Goal: Book appointment/travel/reservation

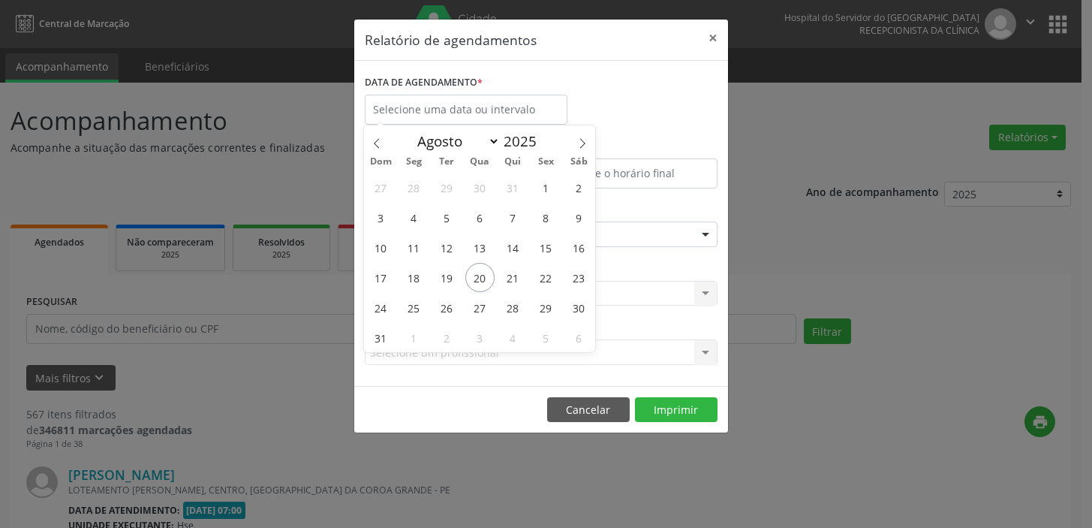
select select "7"
click at [483, 278] on span "20" at bounding box center [479, 277] width 29 height 29
type input "[DATE]"
click at [483, 278] on span "20" at bounding box center [479, 277] width 29 height 29
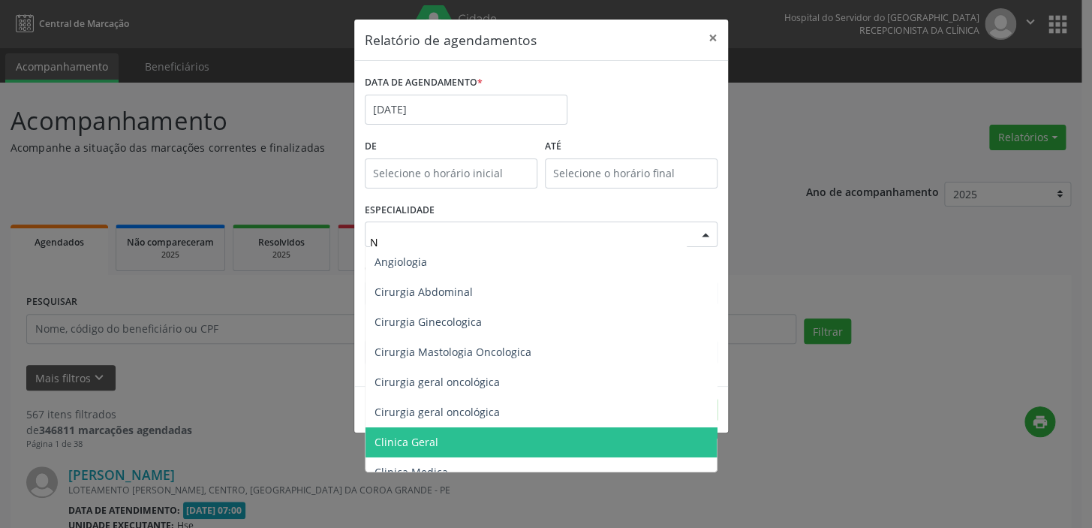
type input "NU"
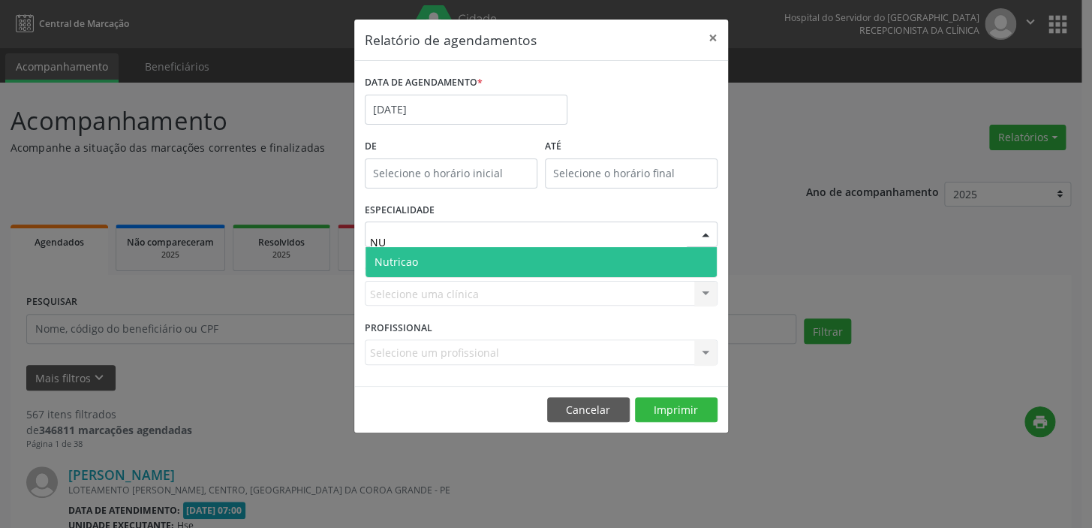
click at [439, 268] on span "Nutricao" at bounding box center [541, 262] width 351 height 30
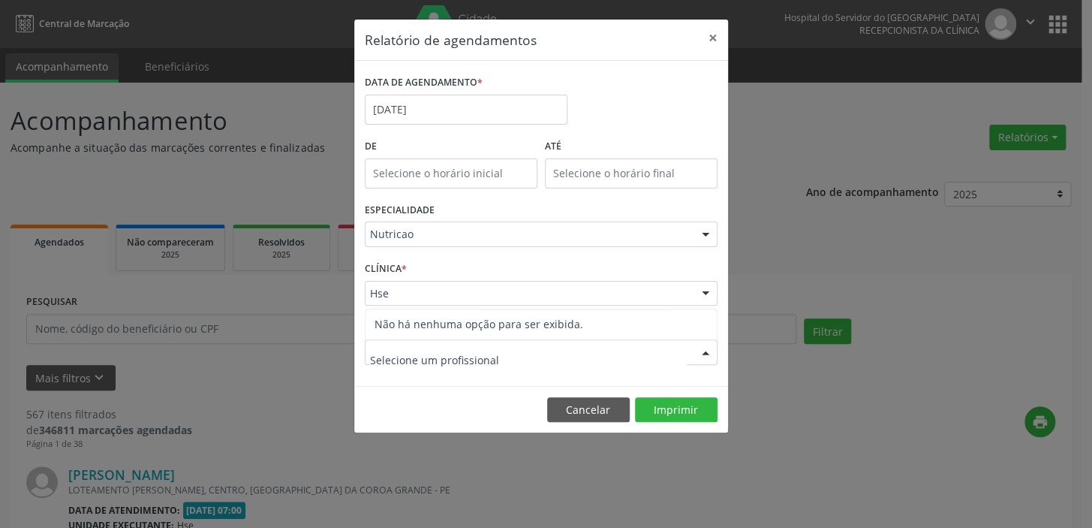
click at [398, 279] on label "CLÍNICA *" at bounding box center [386, 268] width 42 height 23
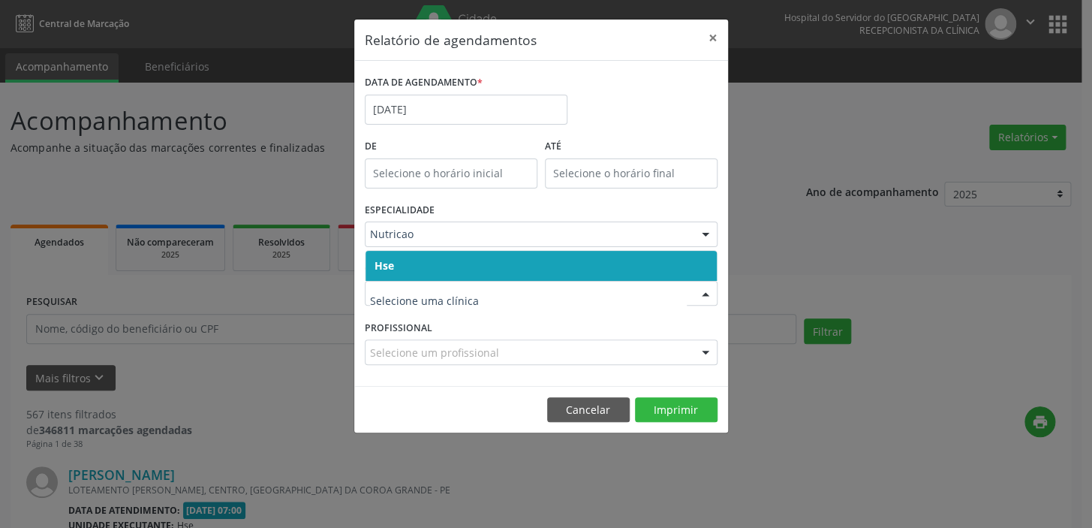
click at [393, 265] on span "Hse" at bounding box center [541, 266] width 351 height 30
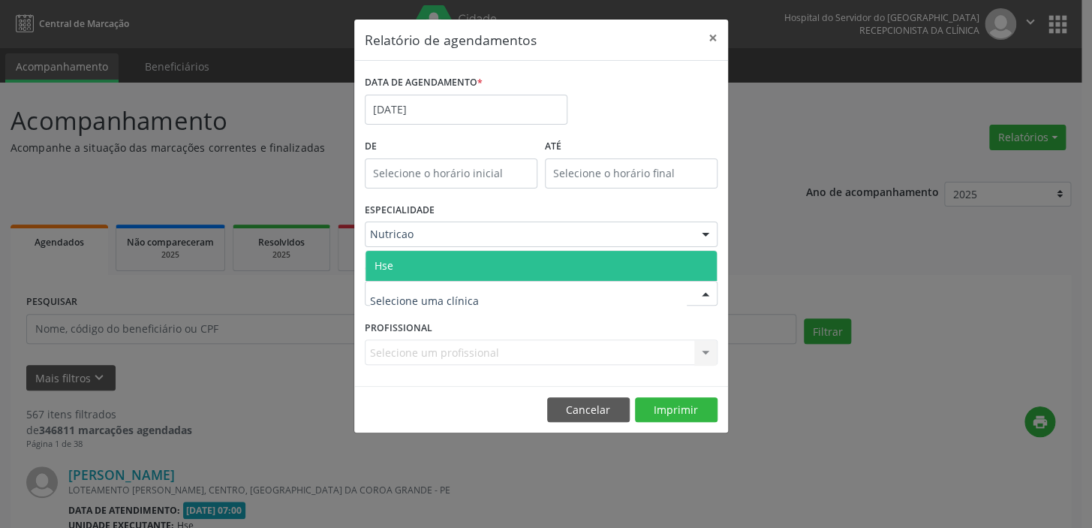
click at [399, 270] on span "Hse" at bounding box center [541, 266] width 351 height 30
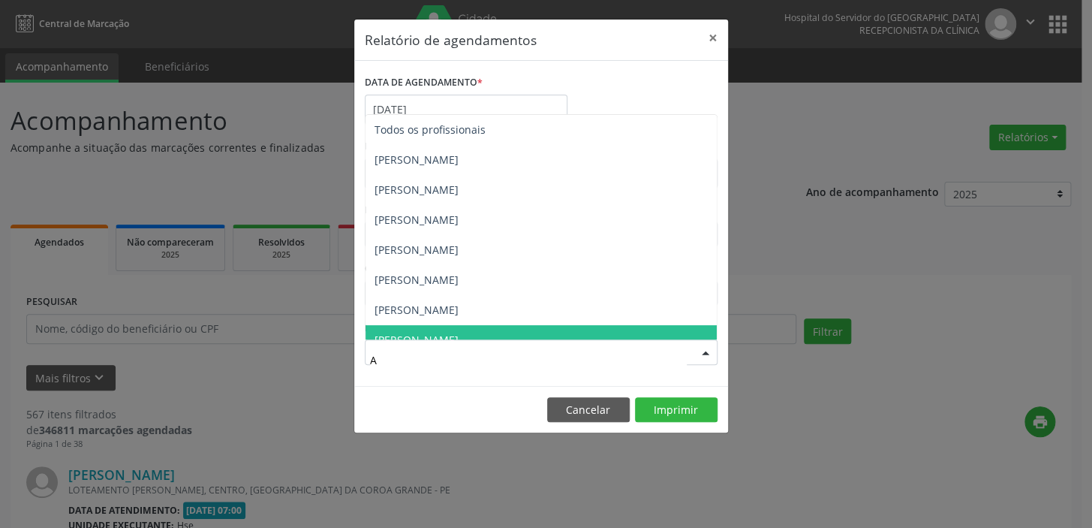
type input "AU"
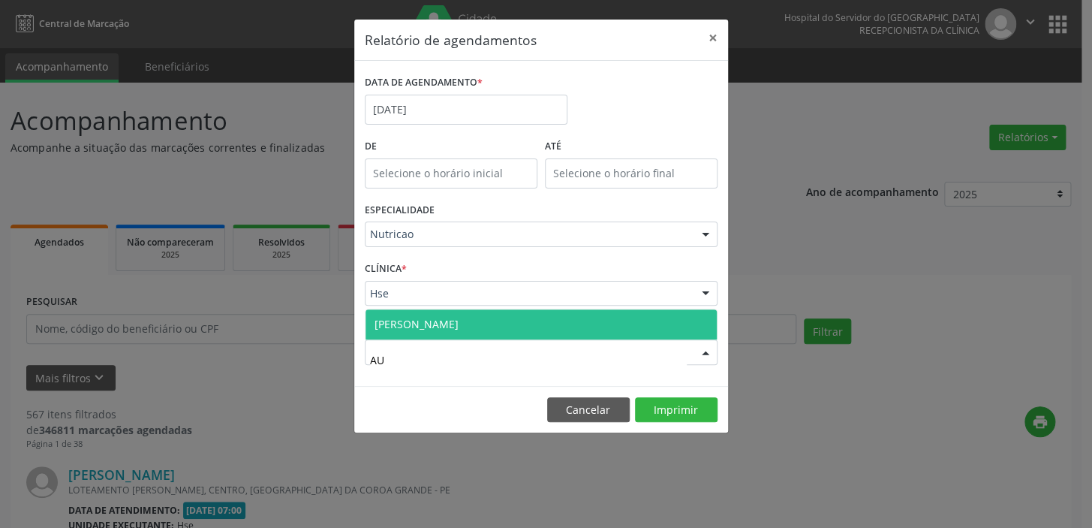
click at [603, 321] on span "[PERSON_NAME]" at bounding box center [541, 324] width 351 height 30
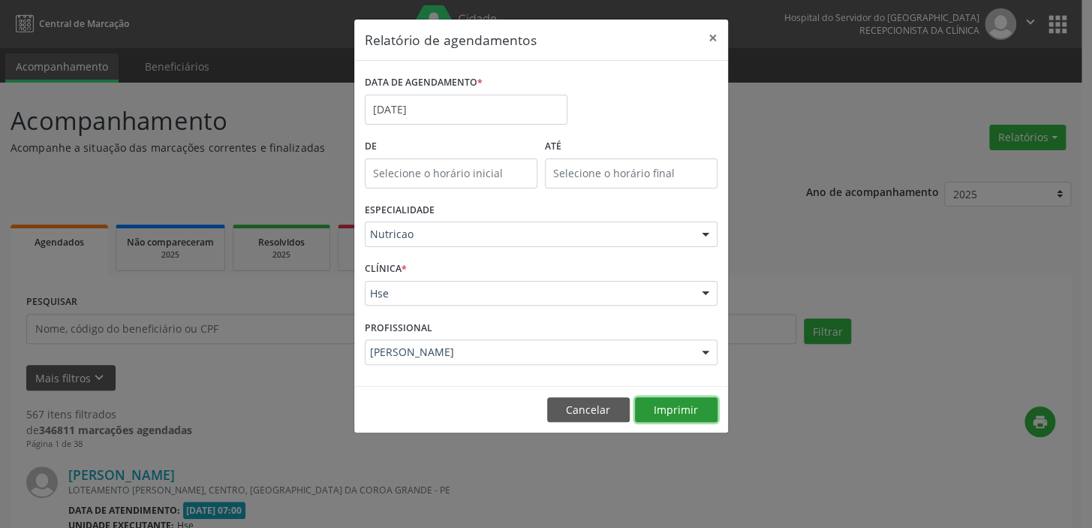
click at [651, 414] on button "Imprimir" at bounding box center [676, 410] width 83 height 26
